Goal: Task Accomplishment & Management: Manage account settings

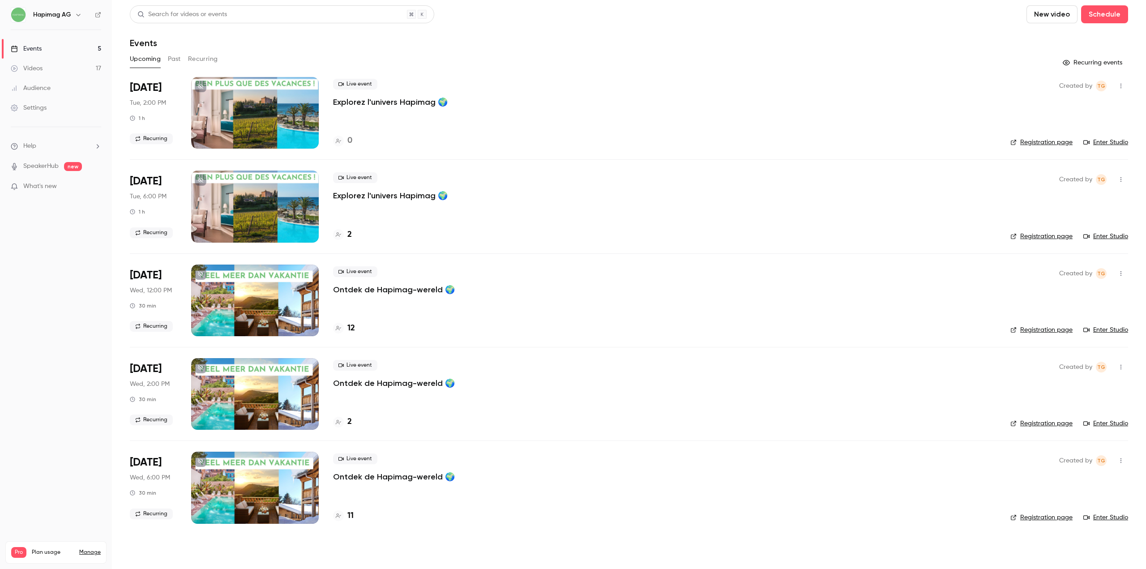
click at [175, 61] on button "Past" at bounding box center [174, 59] width 13 height 14
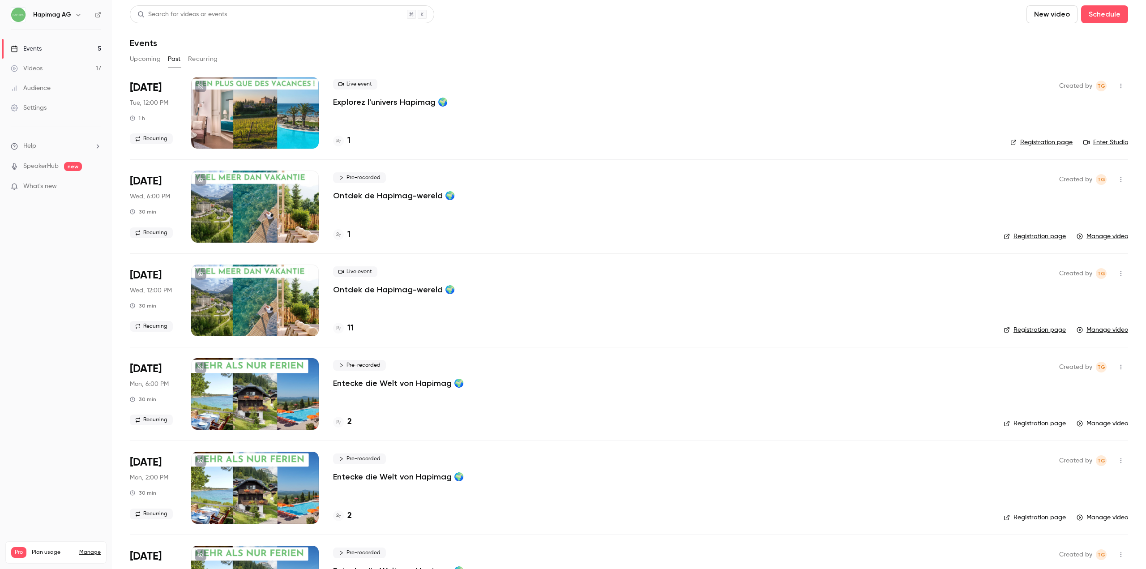
click at [158, 59] on button "Upcoming" at bounding box center [145, 59] width 31 height 14
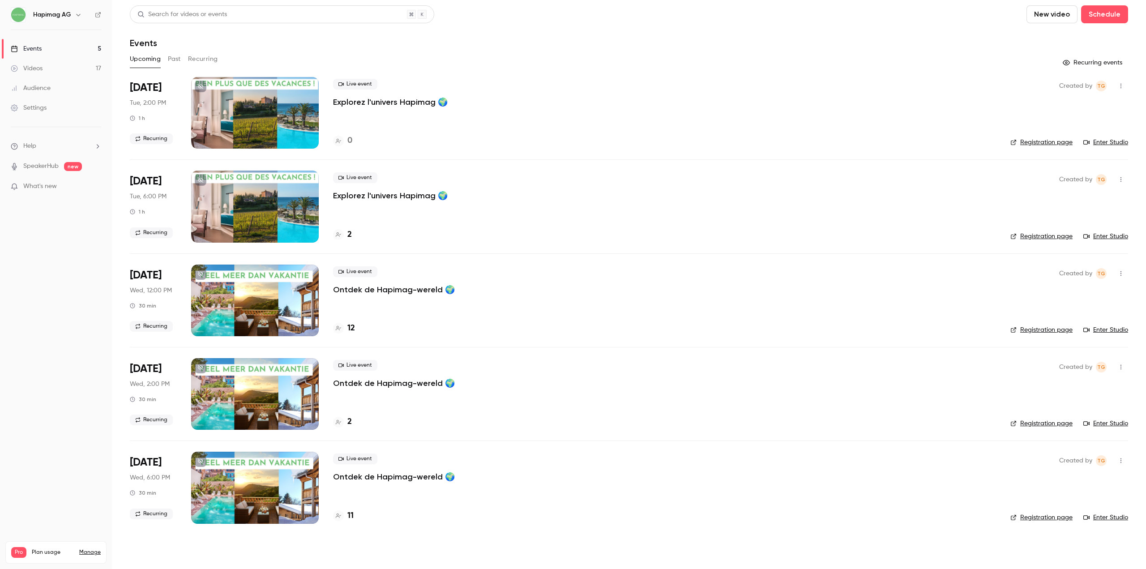
click at [360, 204] on div "Live event Explorez l'univers Hapimag 🌍 2" at bounding box center [664, 207] width 663 height 72
click at [361, 195] on p "Explorez l'univers Hapimag 🌍" at bounding box center [390, 195] width 115 height 11
click at [350, 236] on h4 "2" at bounding box center [349, 235] width 4 height 12
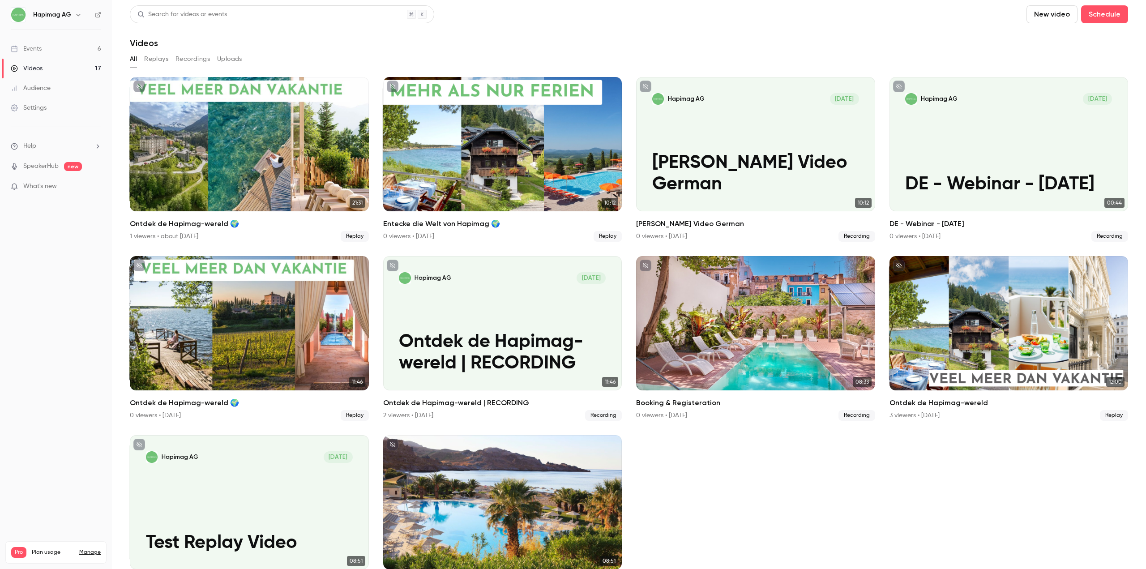
click at [550, 37] on header "Search for videos or events New video Schedule Videos" at bounding box center [629, 26] width 998 height 43
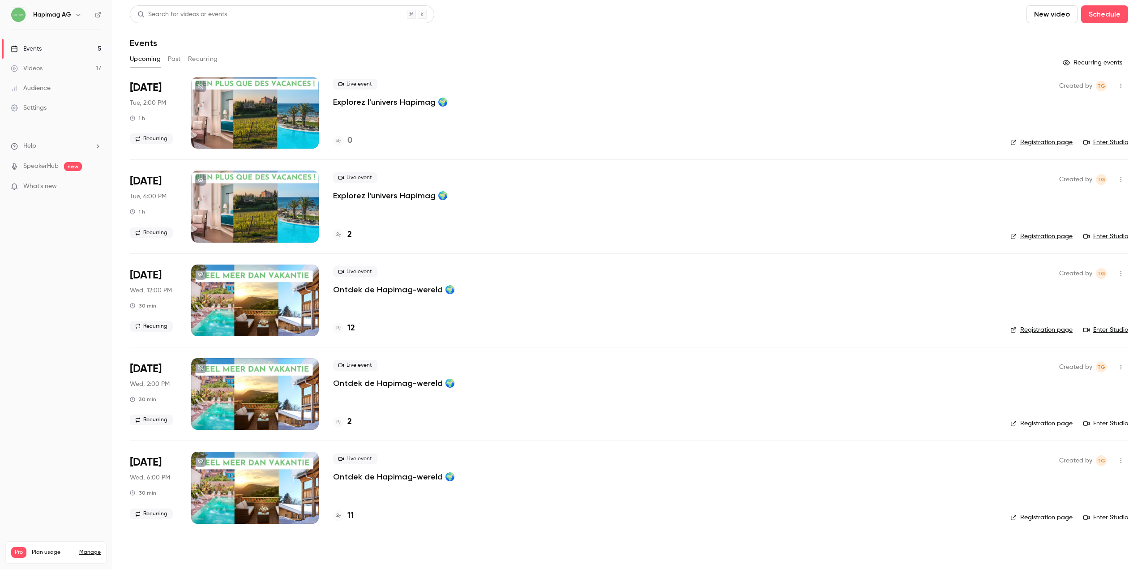
click at [373, 103] on p "Explorez l'univers Hapimag 🌍" at bounding box center [390, 102] width 115 height 11
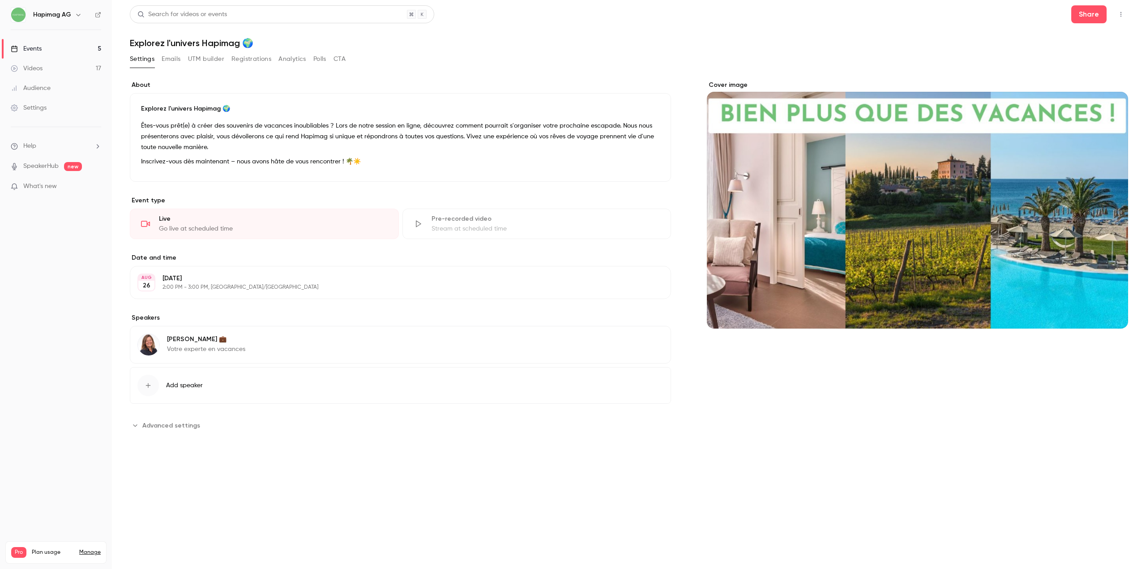
click at [29, 50] on div "Events" at bounding box center [26, 48] width 31 height 9
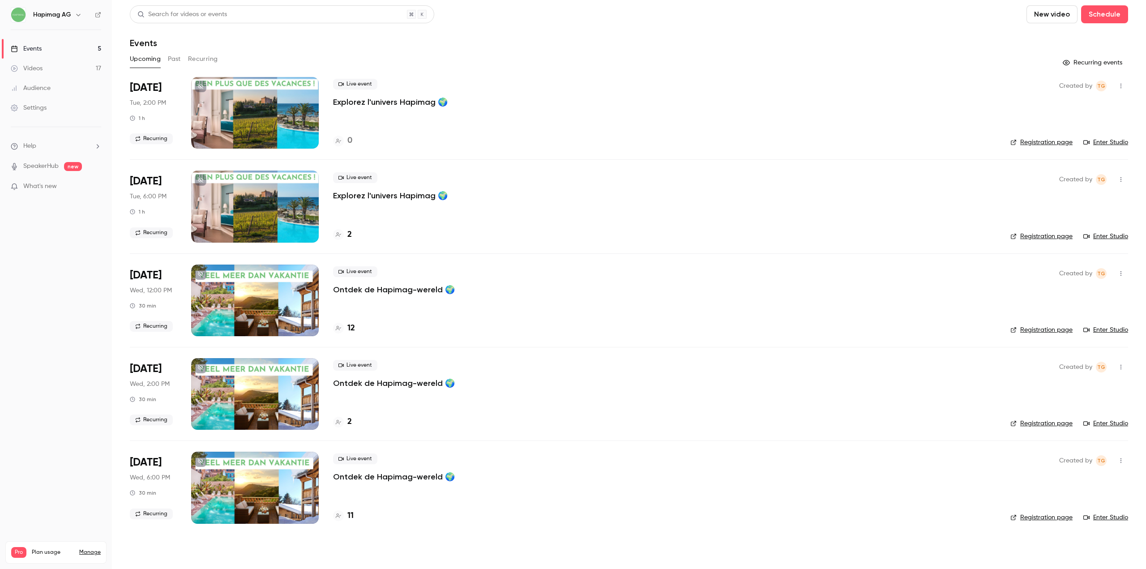
click at [212, 60] on button "Recurring" at bounding box center [203, 59] width 30 height 14
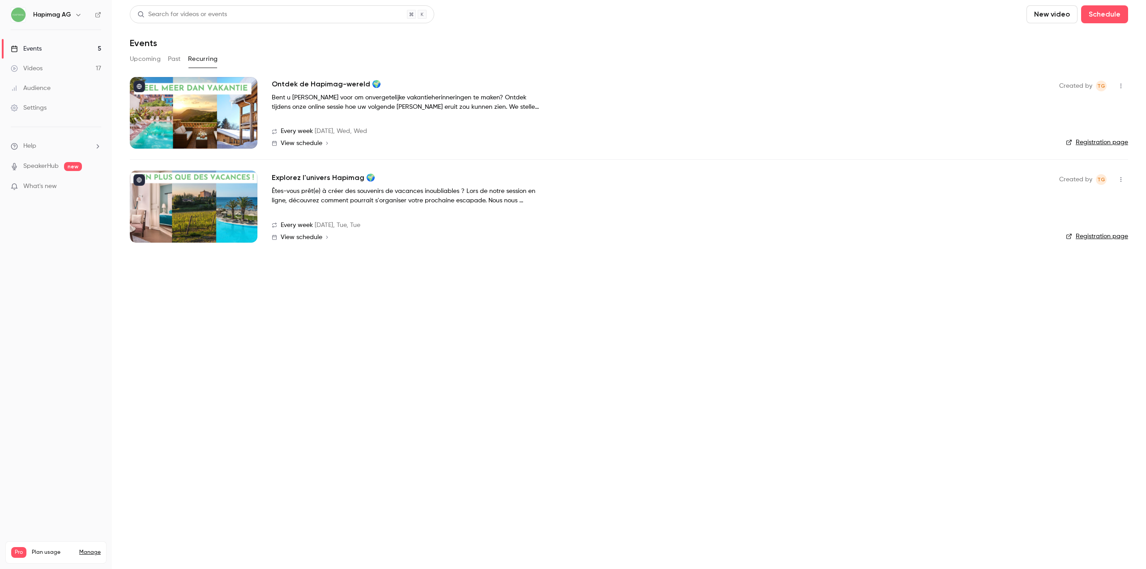
click at [231, 195] on div at bounding box center [194, 207] width 128 height 72
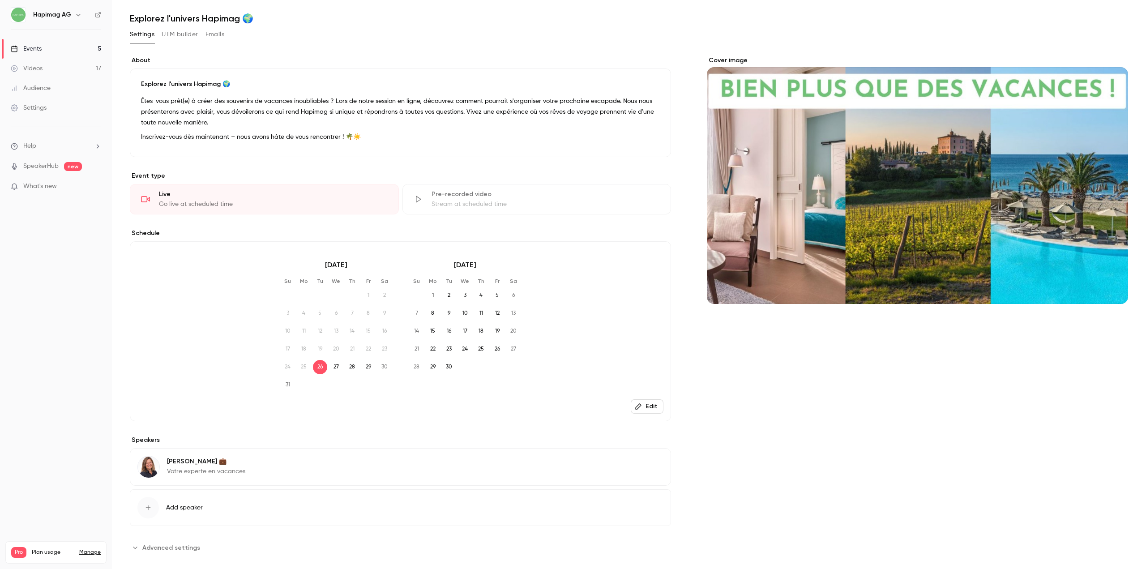
scroll to position [37, 0]
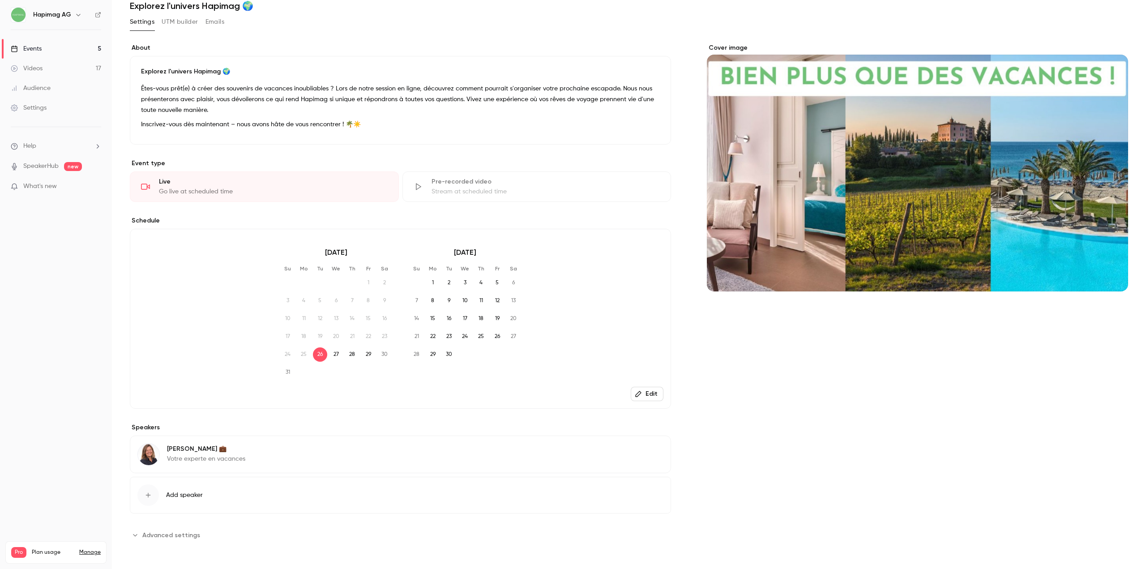
click at [646, 395] on button "Edit" at bounding box center [647, 394] width 33 height 14
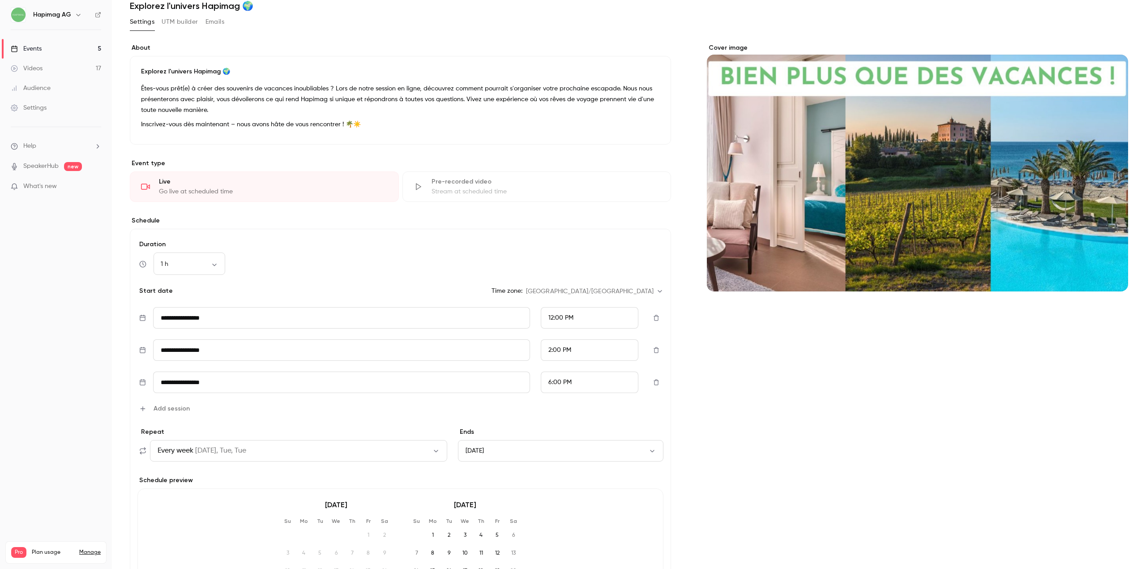
click at [654, 349] on icon "button" at bounding box center [656, 350] width 5 height 6
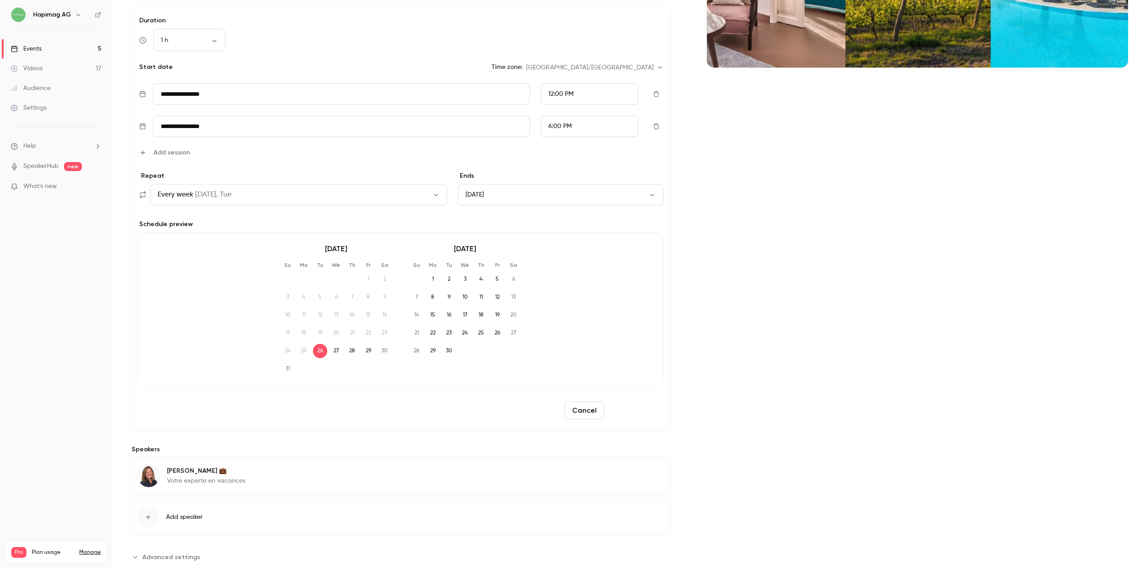
click at [638, 415] on button "Reschedule" at bounding box center [636, 411] width 56 height 18
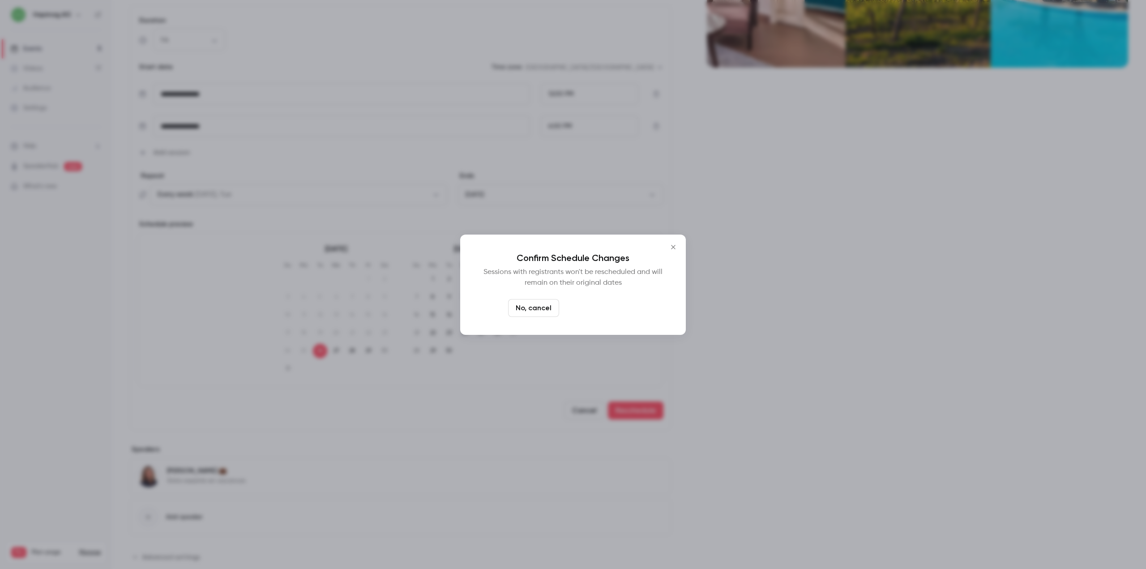
click at [598, 307] on button "Yes, reschedule it" at bounding box center [601, 308] width 76 height 18
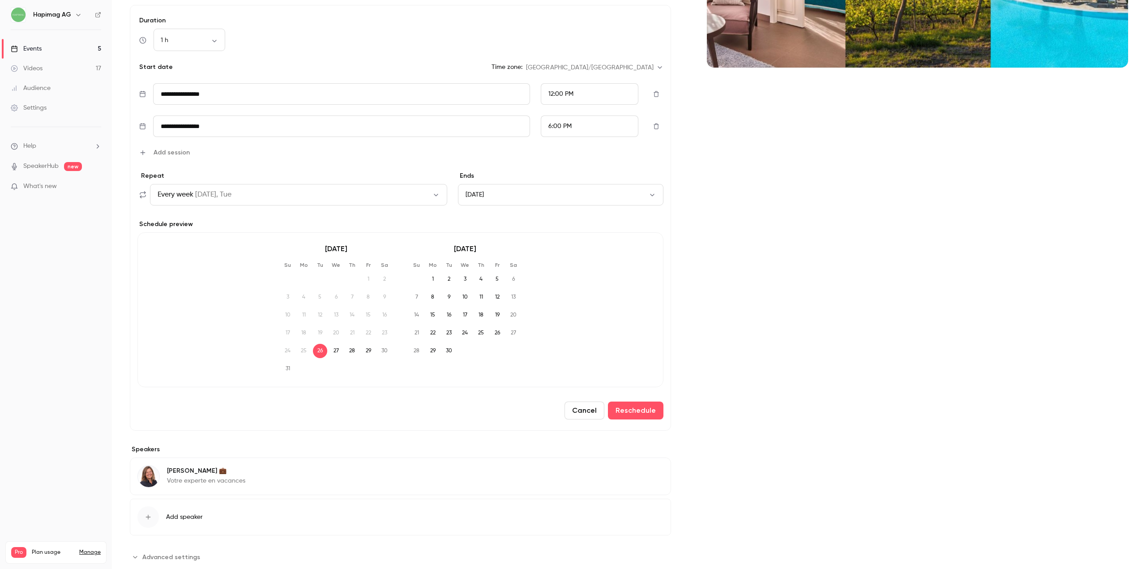
scroll to position [37, 0]
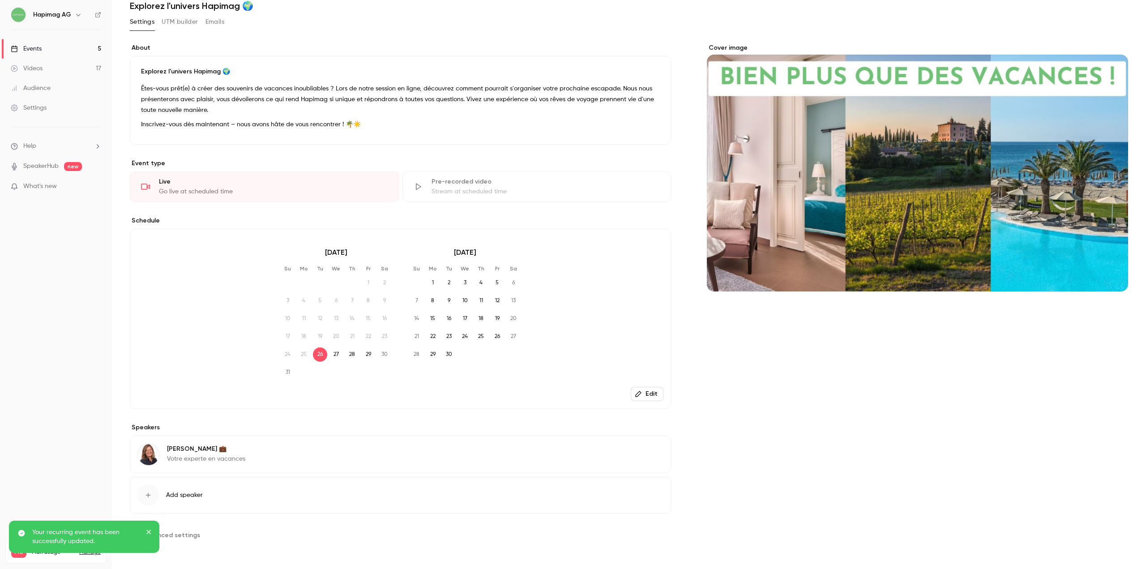
click at [38, 47] on div "Events" at bounding box center [26, 48] width 31 height 9
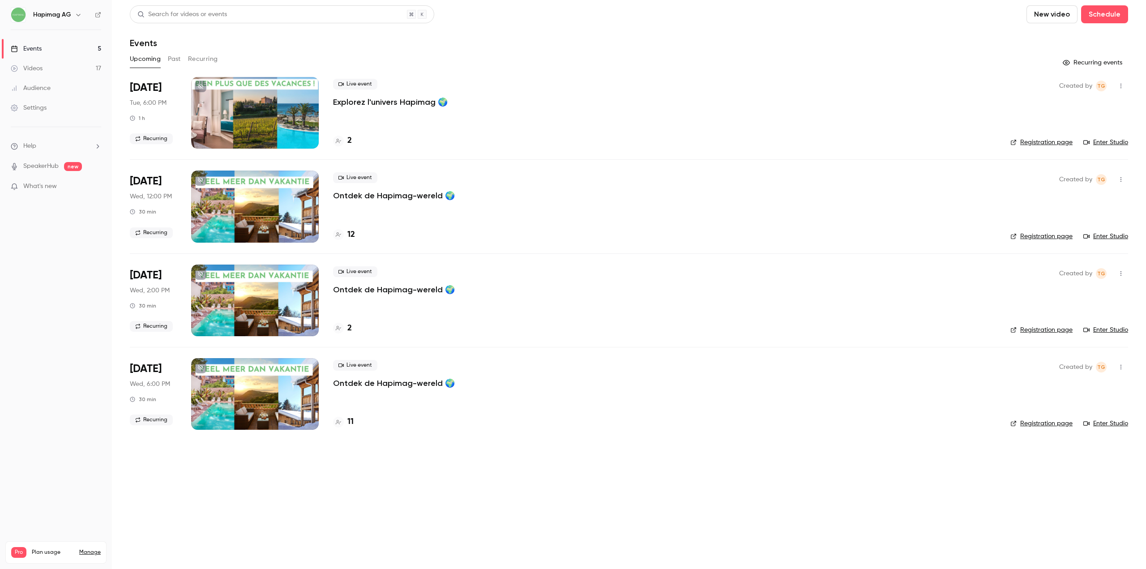
click at [43, 56] on link "Events 5" at bounding box center [56, 49] width 112 height 20
click at [58, 73] on link "Videos 17" at bounding box center [56, 69] width 112 height 20
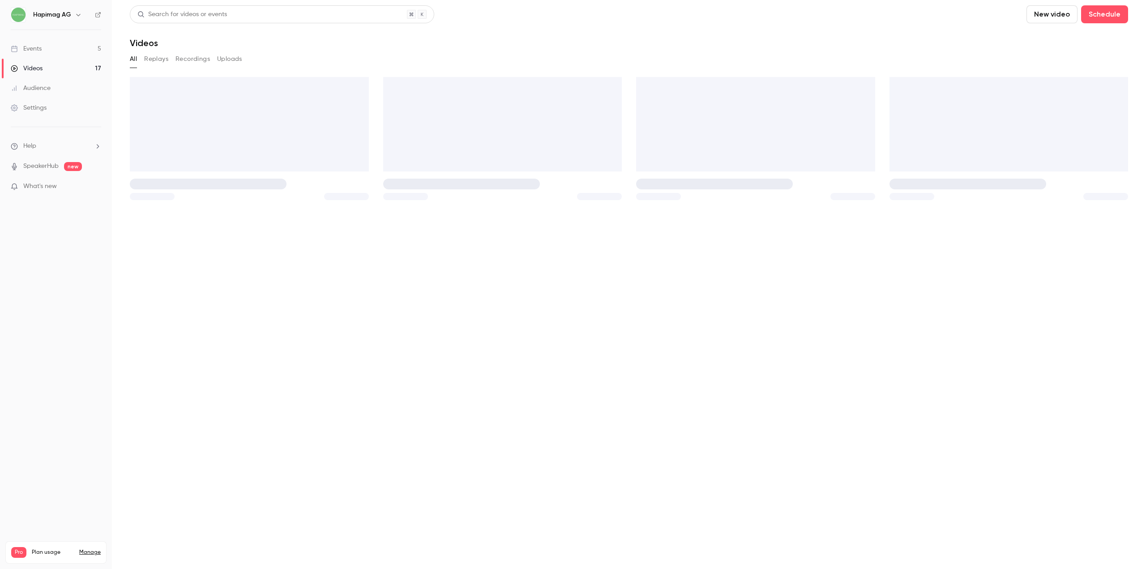
click at [57, 97] on link "Audience" at bounding box center [56, 88] width 112 height 20
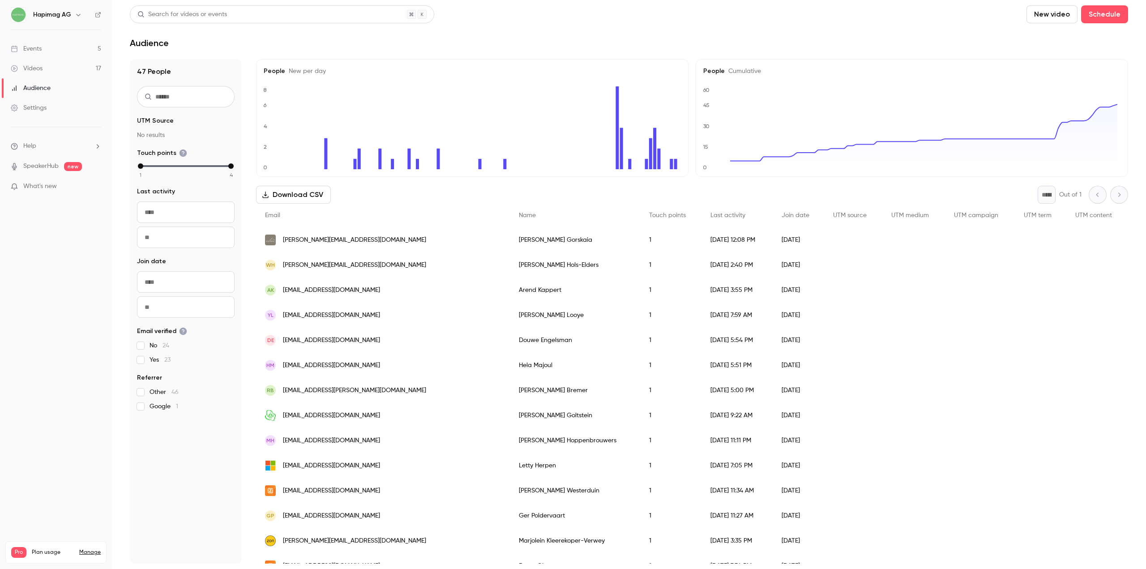
click at [44, 47] on link "Events 5" at bounding box center [56, 49] width 112 height 20
